Goal: Book appointment/travel/reservation

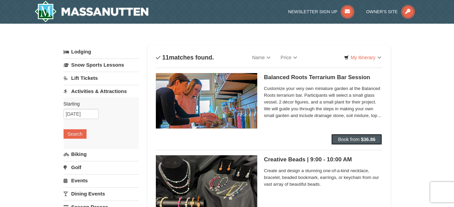
click at [358, 141] on span "Book from" at bounding box center [349, 138] width 22 height 5
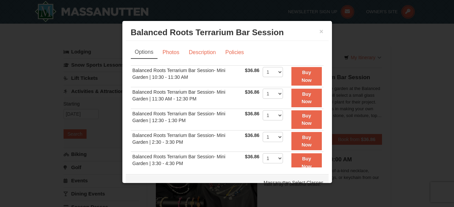
click at [366, 44] on div at bounding box center [227, 103] width 454 height 207
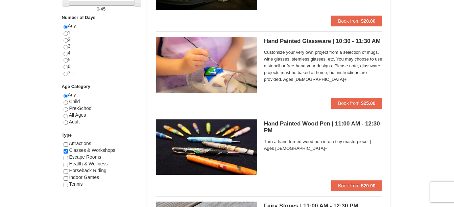
scroll to position [287, 0]
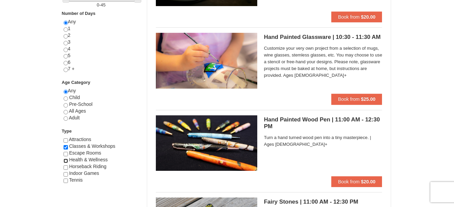
click at [67, 160] on input "checkbox" at bounding box center [66, 160] width 4 height 4
checkbox input "true"
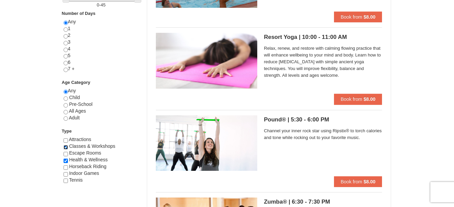
click at [66, 147] on input "checkbox" at bounding box center [66, 147] width 4 height 4
checkbox input "false"
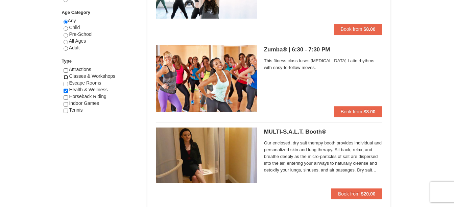
scroll to position [318, 0]
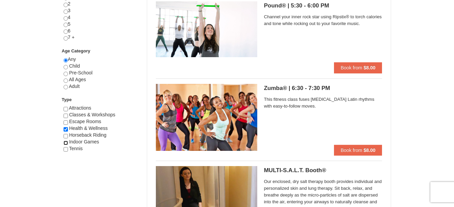
click at [67, 143] on input "checkbox" at bounding box center [66, 143] width 4 height 4
checkbox input "true"
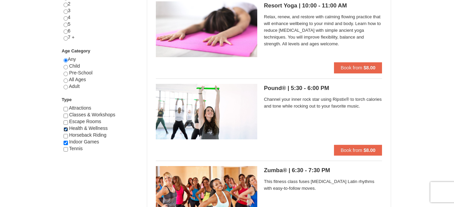
click at [68, 128] on input "checkbox" at bounding box center [66, 129] width 4 height 4
checkbox input "false"
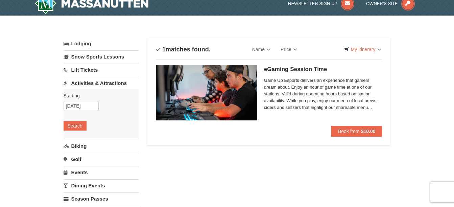
scroll to position [0, 0]
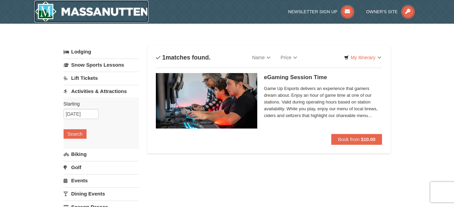
click at [93, 14] on img at bounding box center [91, 12] width 114 height 22
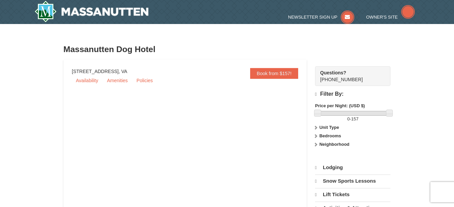
select select "9"
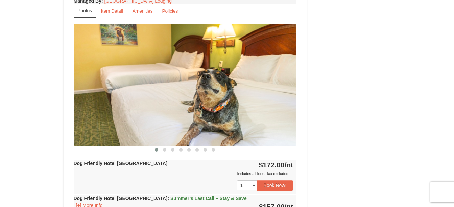
scroll to position [528, 0]
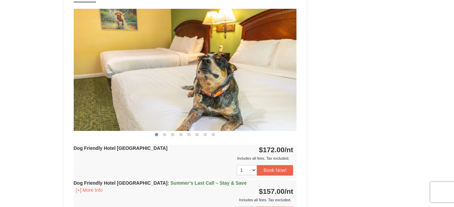
click at [262, 69] on img at bounding box center [185, 70] width 223 height 122
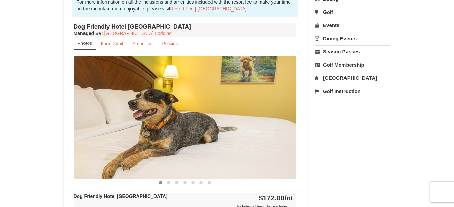
scroll to position [245, 0]
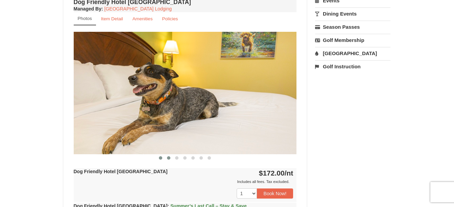
click at [168, 157] on span at bounding box center [168, 157] width 3 height 3
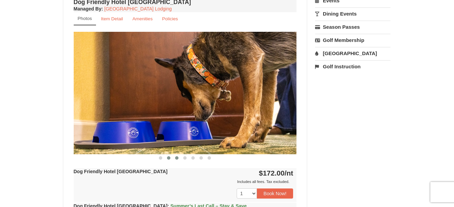
click at [178, 159] on span at bounding box center [176, 157] width 3 height 3
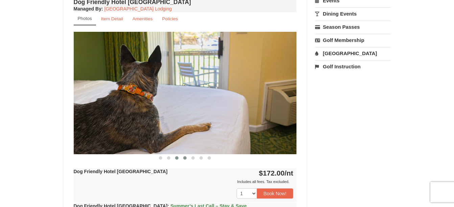
click at [184, 159] on span at bounding box center [184, 157] width 3 height 3
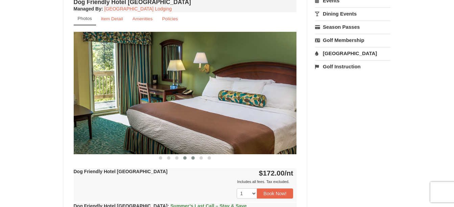
click at [193, 159] on span at bounding box center [192, 157] width 3 height 3
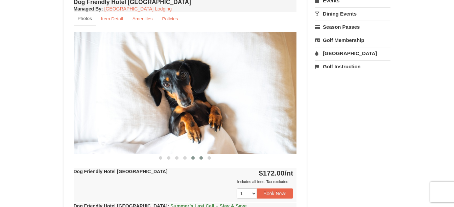
click at [201, 159] on span at bounding box center [200, 157] width 3 height 3
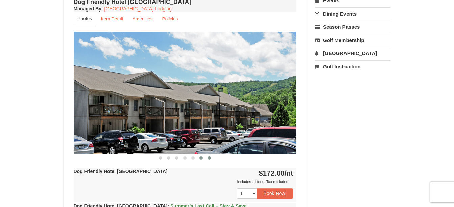
click at [209, 160] on button at bounding box center [209, 157] width 8 height 7
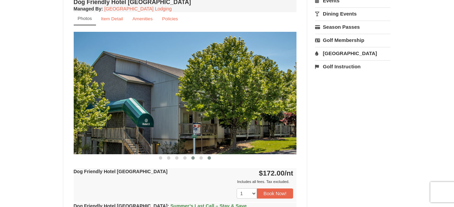
click at [195, 159] on button at bounding box center [193, 157] width 8 height 7
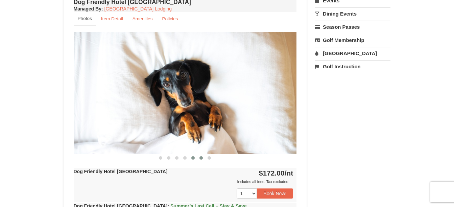
click at [201, 159] on span at bounding box center [200, 157] width 3 height 3
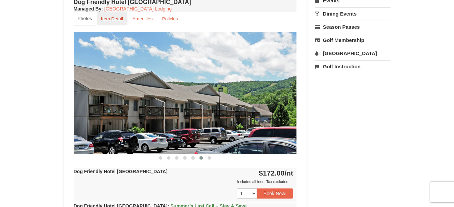
click at [111, 20] on small "Item Detail" at bounding box center [112, 18] width 22 height 5
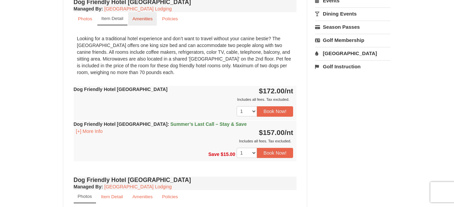
click at [146, 19] on small "Amenities" at bounding box center [142, 18] width 20 height 5
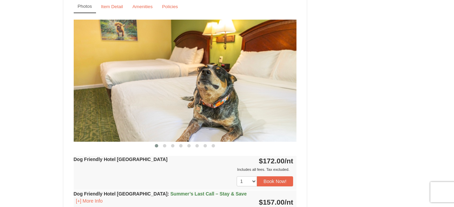
scroll to position [484, 0]
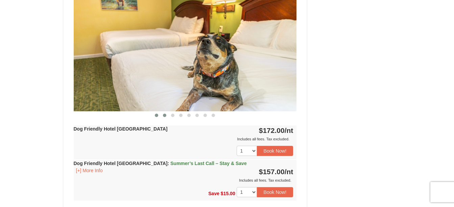
click at [165, 115] on span at bounding box center [164, 114] width 3 height 3
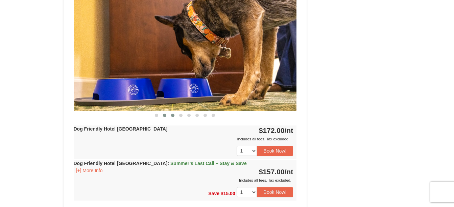
click at [171, 114] on span at bounding box center [172, 114] width 3 height 3
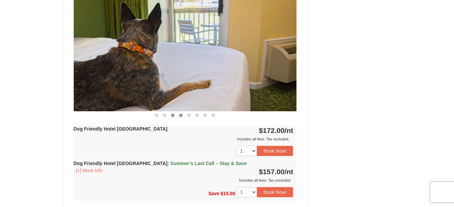
click at [182, 116] on button at bounding box center [181, 115] width 8 height 7
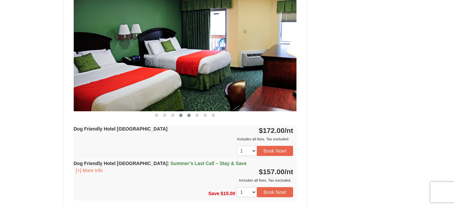
click at [190, 116] on span at bounding box center [188, 114] width 3 height 3
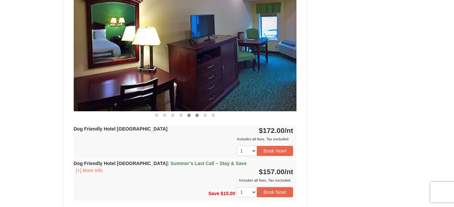
click at [198, 117] on button at bounding box center [197, 115] width 8 height 7
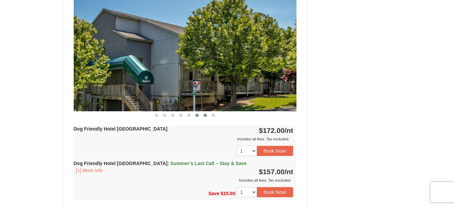
click at [204, 118] on button at bounding box center [205, 115] width 8 height 7
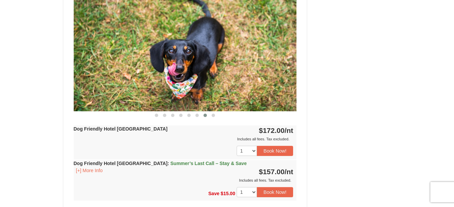
click at [211, 119] on div "Dog Friendly Hotel [GEOGRAPHIC_DATA] Managed By : Massanutten Resort Lodging Ph…" at bounding box center [185, 83] width 226 height 259
click at [213, 115] on span at bounding box center [212, 114] width 3 height 3
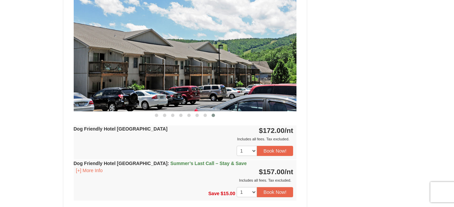
scroll to position [525, 0]
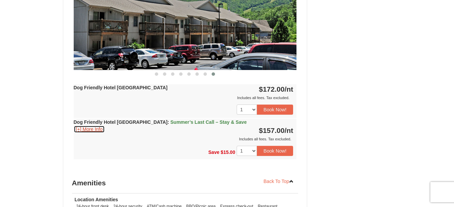
click at [90, 129] on button "[+] More Info" at bounding box center [89, 128] width 31 height 7
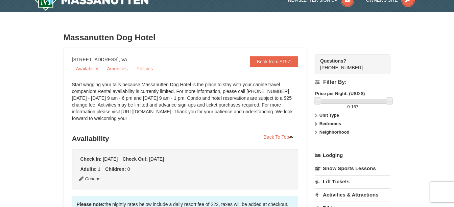
scroll to position [0, 0]
